Goal: Information Seeking & Learning: Learn about a topic

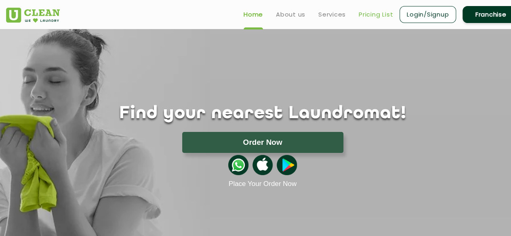
click at [372, 15] on link "Pricing List" at bounding box center [376, 15] width 34 height 10
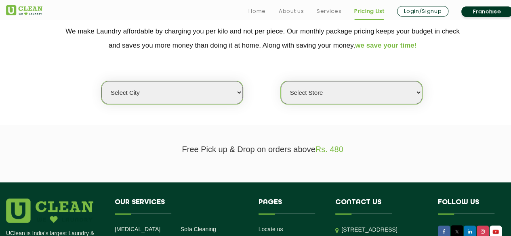
scroll to position [189, 0]
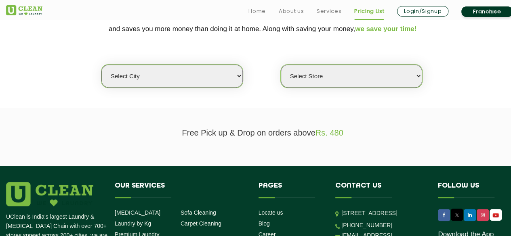
click at [211, 77] on select "Select city [GEOGRAPHIC_DATA] [GEOGRAPHIC_DATA] [GEOGRAPHIC_DATA] [GEOGRAPHIC_D…" at bounding box center [171, 76] width 141 height 23
select select "6"
click at [292, 101] on section "We make Laundry affordable by charging you per kilo and not per piece. Our mont…" at bounding box center [255, 53] width 511 height 111
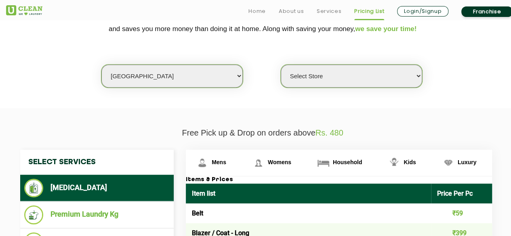
click at [377, 78] on select "Select Store [GEOGRAPHIC_DATA] [GEOGRAPHIC_DATA] UClean KR [GEOGRAPHIC_DATA] [G…" at bounding box center [351, 76] width 141 height 23
select select "413"
click at [281, 65] on select "Select Store [GEOGRAPHIC_DATA] [GEOGRAPHIC_DATA] UClean KR [GEOGRAPHIC_DATA] [G…" at bounding box center [351, 76] width 141 height 23
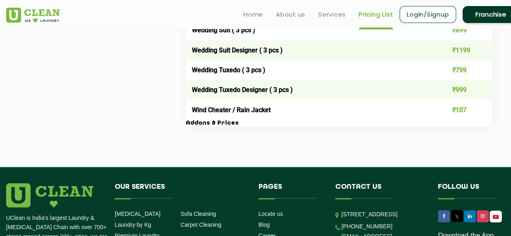
scroll to position [725, 0]
